Goal: Task Accomplishment & Management: Complete application form

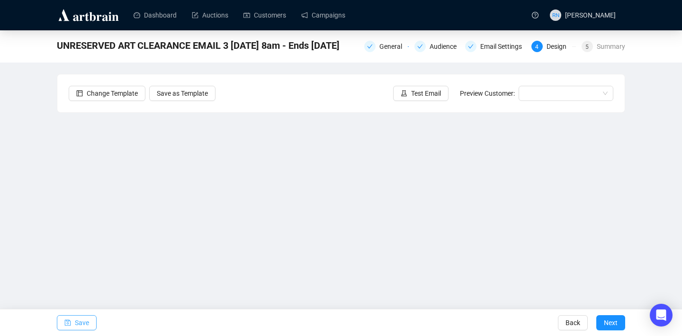
click at [90, 324] on button "Save" at bounding box center [77, 322] width 40 height 15
click at [89, 322] on span "Save" at bounding box center [82, 322] width 14 height 27
click at [83, 326] on span "Save" at bounding box center [82, 322] width 14 height 27
click at [72, 323] on button "Save" at bounding box center [77, 322] width 40 height 15
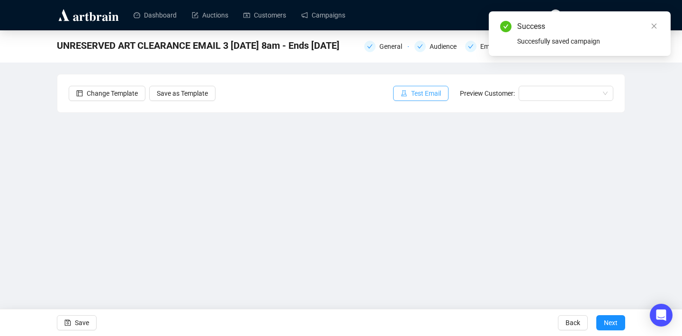
click at [419, 96] on span "Test Email" at bounding box center [426, 93] width 30 height 10
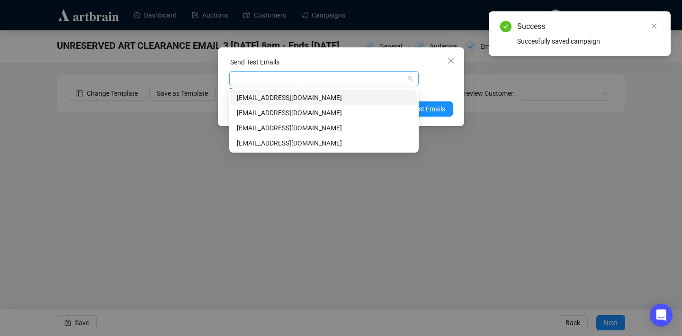
click at [317, 81] on div at bounding box center [319, 78] width 176 height 13
click at [306, 113] on div "[EMAIL_ADDRESS][DOMAIN_NAME]" at bounding box center [324, 112] width 174 height 10
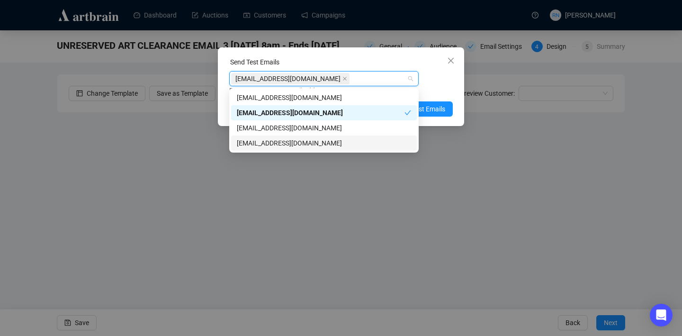
click at [336, 145] on div "[EMAIL_ADDRESS][DOMAIN_NAME]" at bounding box center [324, 143] width 174 height 10
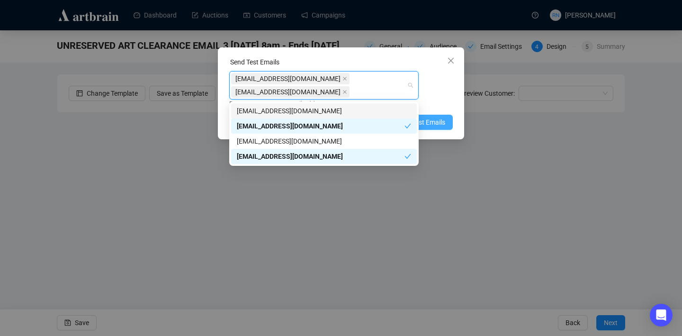
click at [432, 122] on span "Send Test Emails" at bounding box center [420, 122] width 49 height 10
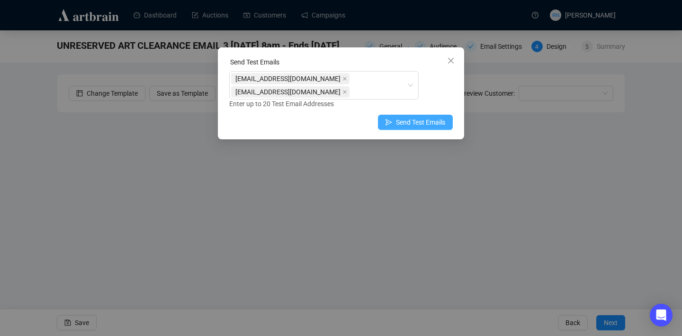
click at [421, 121] on span "Send Test Emails" at bounding box center [420, 122] width 49 height 10
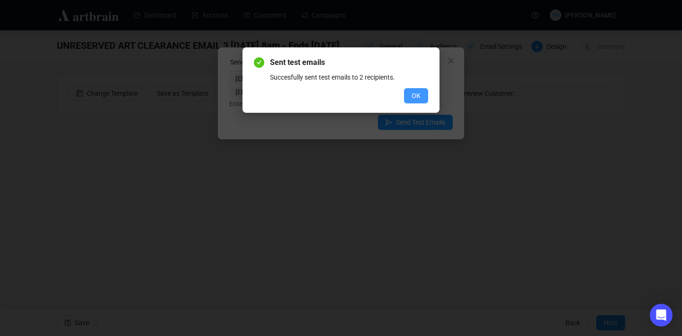
click at [421, 99] on button "OK" at bounding box center [416, 95] width 24 height 15
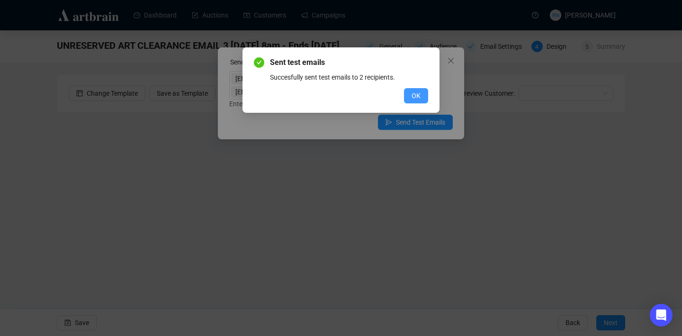
click at [410, 100] on button "OK" at bounding box center [416, 95] width 24 height 15
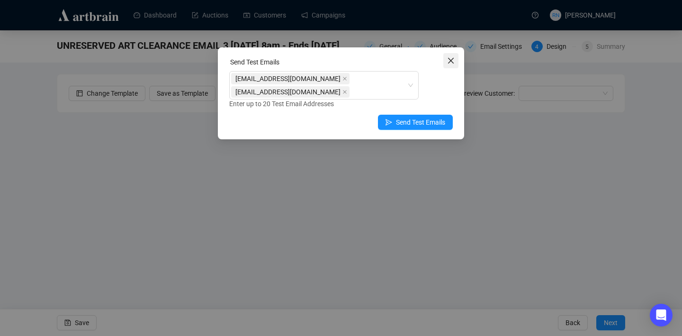
click at [450, 60] on icon "close" at bounding box center [451, 61] width 6 height 6
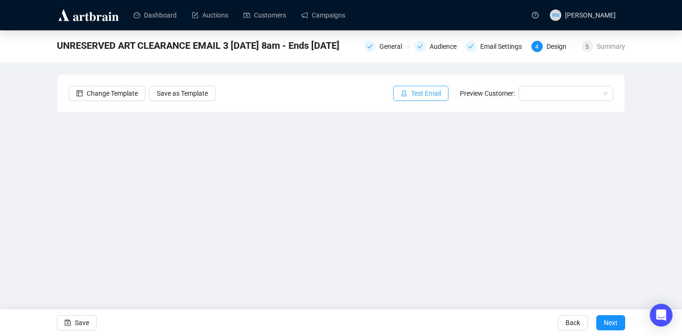
click at [426, 90] on span "Test Email" at bounding box center [426, 93] width 30 height 10
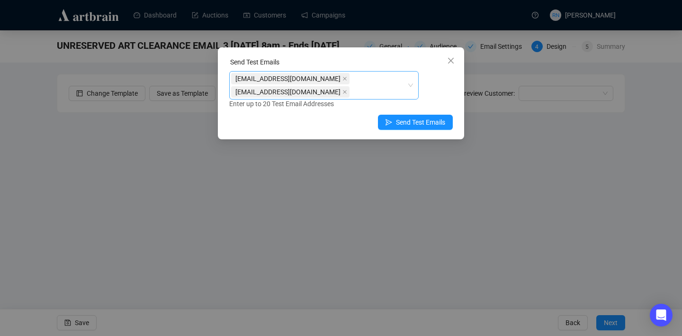
click at [365, 90] on div "[EMAIL_ADDRESS][DOMAIN_NAME] [EMAIL_ADDRESS][DOMAIN_NAME]" at bounding box center [319, 85] width 176 height 27
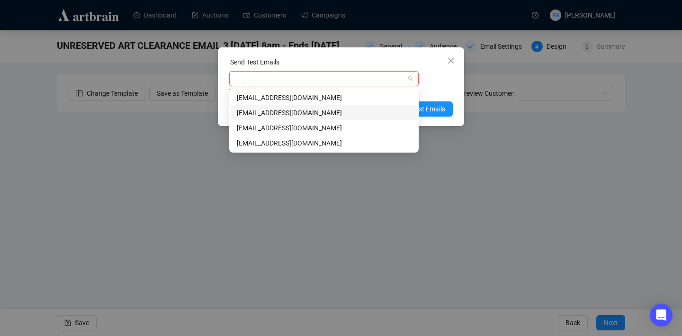
click at [350, 116] on div "[EMAIL_ADDRESS][DOMAIN_NAME]" at bounding box center [324, 112] width 174 height 10
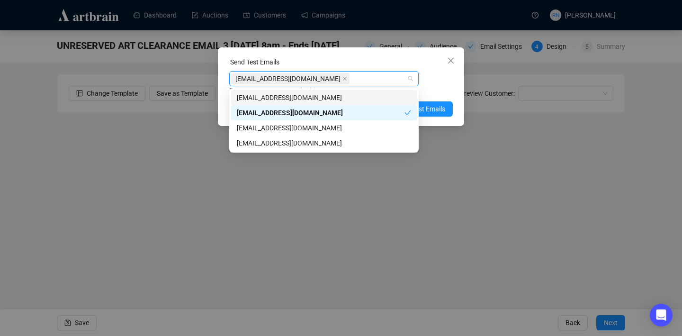
click at [449, 85] on div "Enter up to 20 Test Email Addresses" at bounding box center [340, 90] width 223 height 11
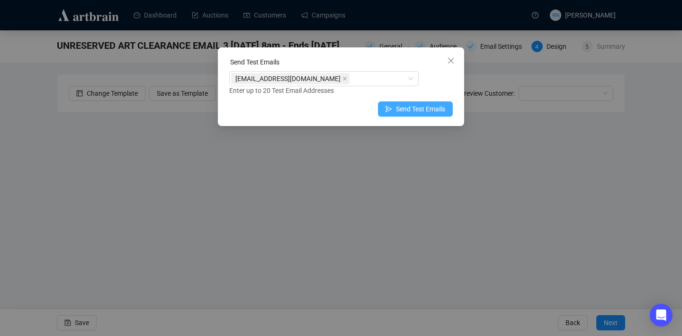
click at [437, 109] on span "Send Test Emails" at bounding box center [420, 109] width 49 height 10
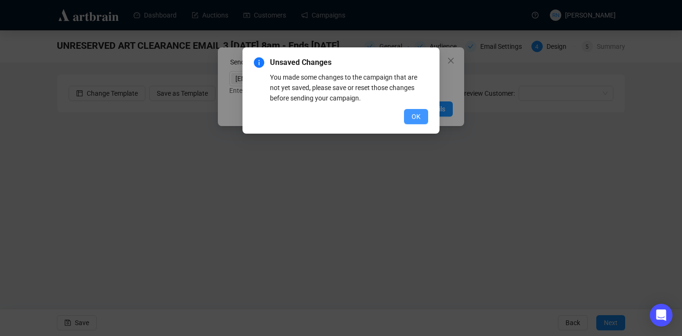
click at [419, 120] on span "OK" at bounding box center [415, 116] width 9 height 10
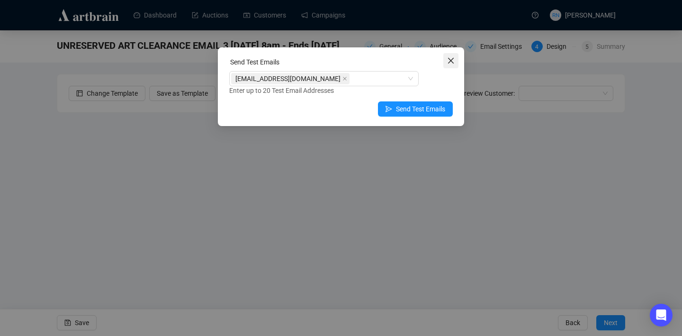
click at [452, 59] on icon "close" at bounding box center [451, 61] width 6 height 6
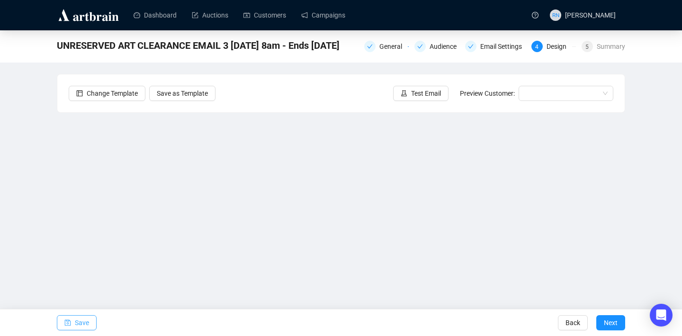
click at [84, 318] on span "Save" at bounding box center [82, 322] width 14 height 27
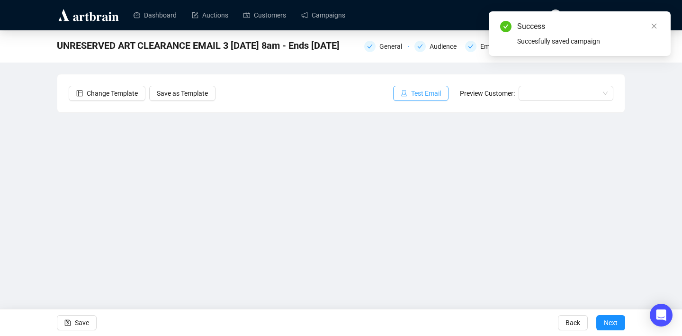
click at [429, 99] on button "Test Email" at bounding box center [420, 93] width 55 height 15
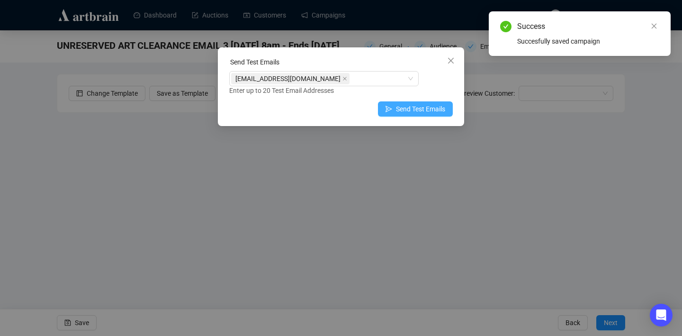
click at [423, 109] on span "Send Test Emails" at bounding box center [420, 109] width 49 height 10
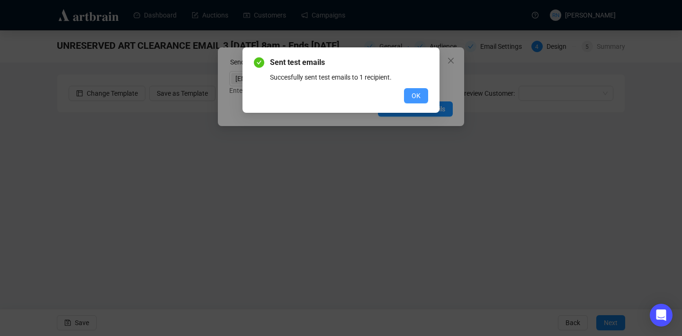
click at [414, 97] on span "OK" at bounding box center [415, 95] width 9 height 10
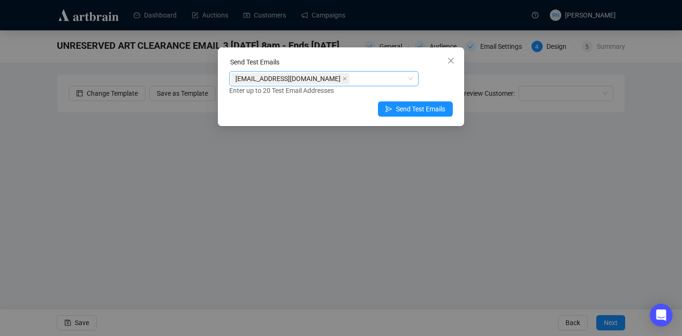
click at [369, 84] on div "[EMAIL_ADDRESS][DOMAIN_NAME]" at bounding box center [319, 78] width 176 height 13
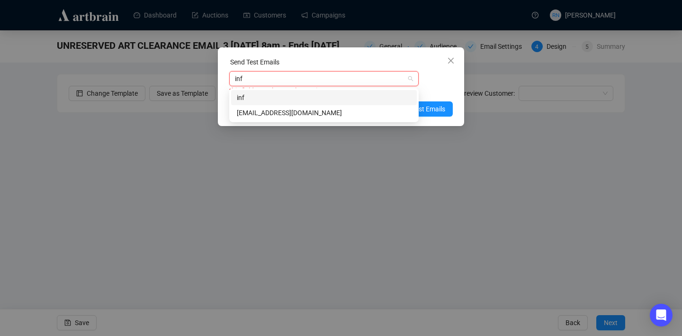
type input "info"
click at [352, 108] on div "[EMAIL_ADDRESS][DOMAIN_NAME]" at bounding box center [324, 112] width 174 height 10
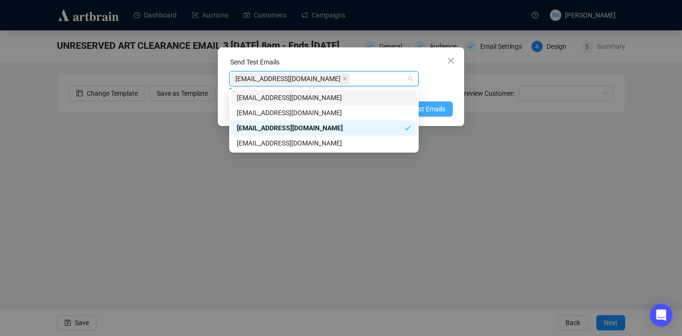
click at [438, 110] on span "Send Test Emails" at bounding box center [420, 109] width 49 height 10
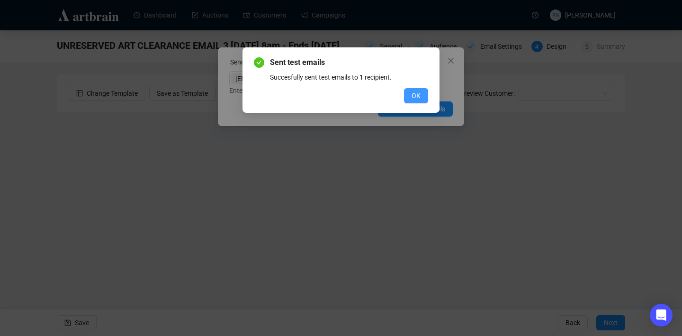
click at [410, 98] on button "OK" at bounding box center [416, 95] width 24 height 15
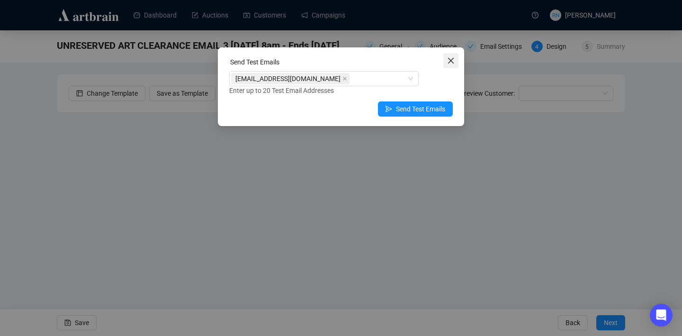
click at [450, 58] on icon "close" at bounding box center [451, 61] width 8 height 8
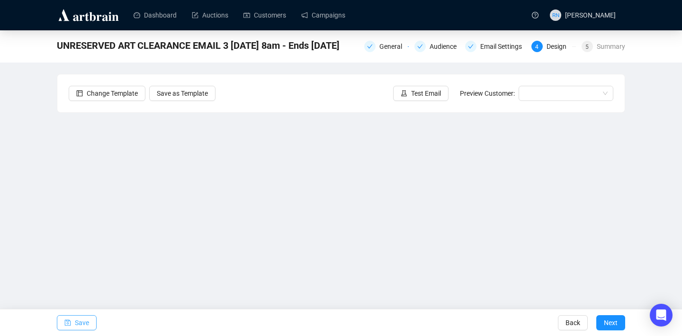
click at [90, 320] on button "Save" at bounding box center [77, 322] width 40 height 15
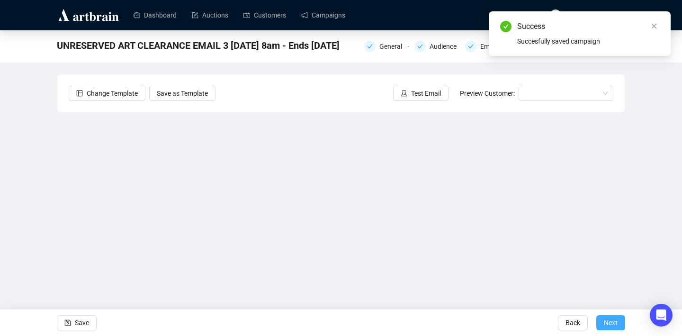
click at [611, 320] on span "Next" at bounding box center [611, 322] width 14 height 27
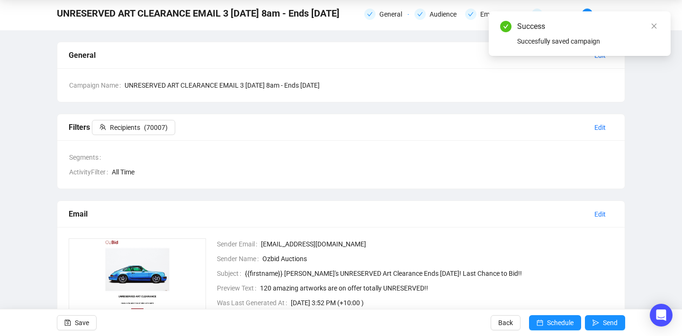
scroll to position [34, 0]
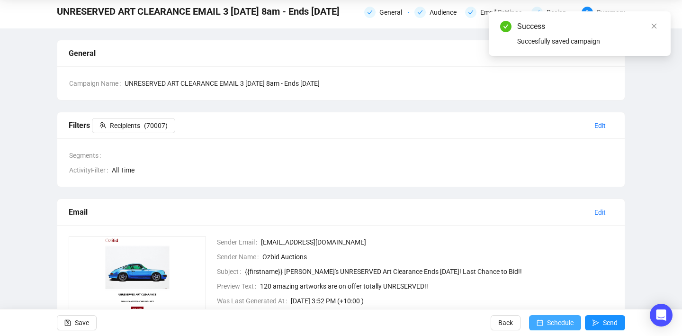
click at [561, 326] on span "Schedule" at bounding box center [560, 322] width 27 height 27
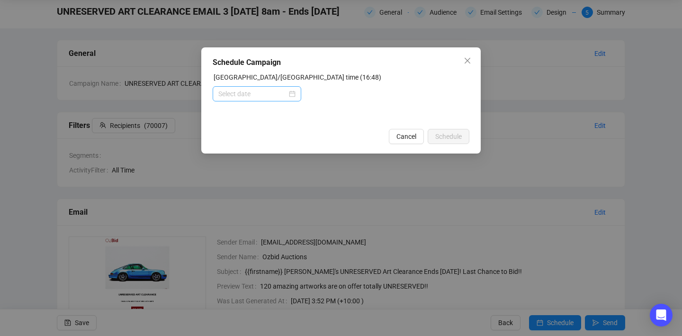
click at [288, 95] on div at bounding box center [256, 94] width 77 height 10
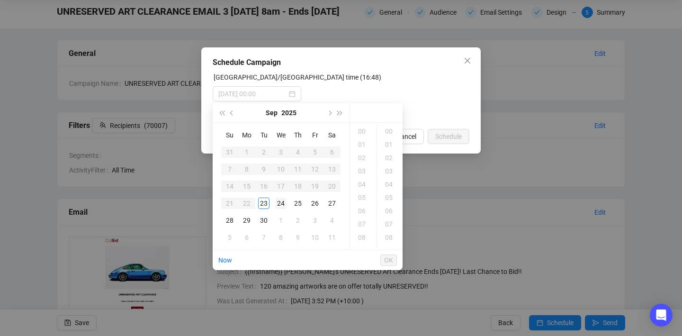
click at [283, 202] on div "24" at bounding box center [280, 202] width 11 height 11
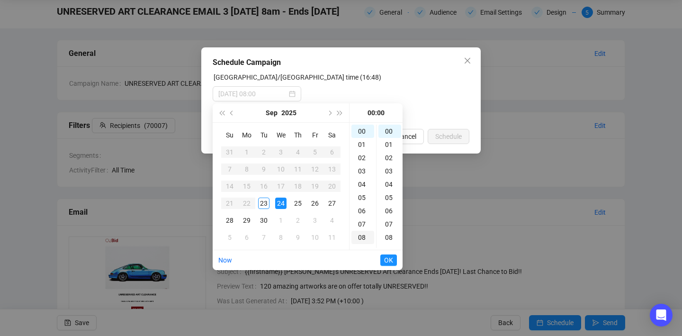
click at [363, 236] on div "08" at bounding box center [362, 237] width 23 height 13
type input "[DATE] 08:00"
click at [388, 262] on span "OK" at bounding box center [388, 260] width 9 height 18
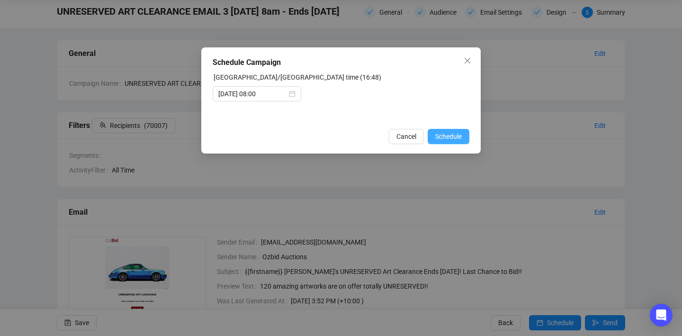
click at [445, 137] on span "Schedule" at bounding box center [448, 136] width 27 height 10
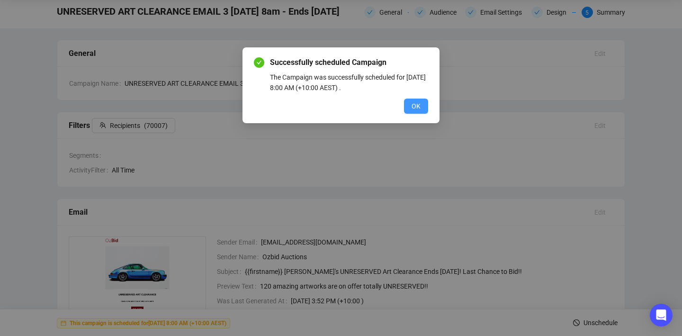
click at [412, 107] on span "OK" at bounding box center [415, 106] width 9 height 10
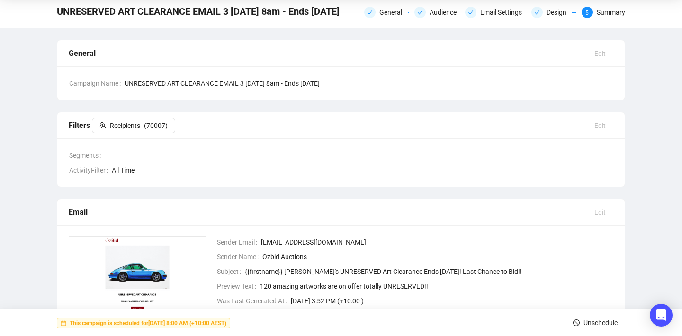
scroll to position [0, 0]
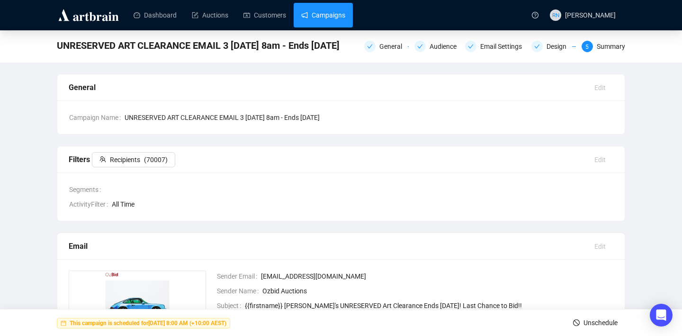
click at [317, 16] on link "Campaigns" at bounding box center [323, 15] width 44 height 25
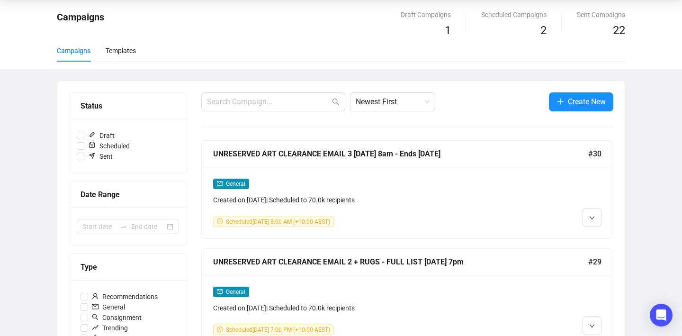
scroll to position [40, 0]
